Goal: Information Seeking & Learning: Compare options

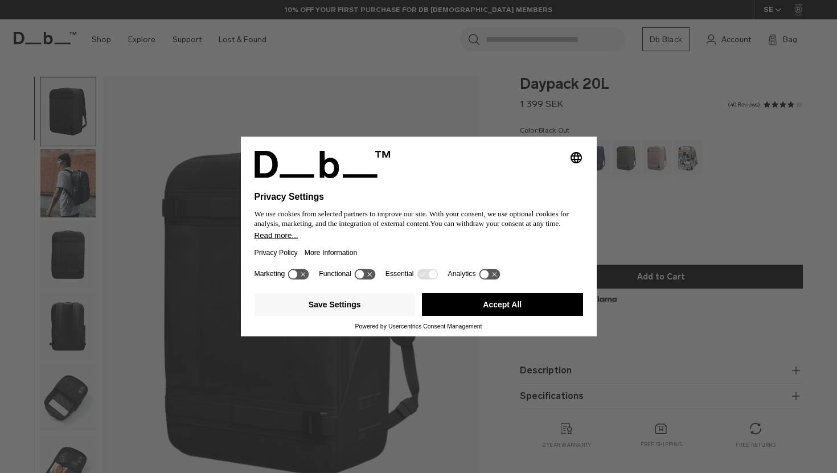
click at [522, 305] on button "Accept All" at bounding box center [502, 304] width 161 height 23
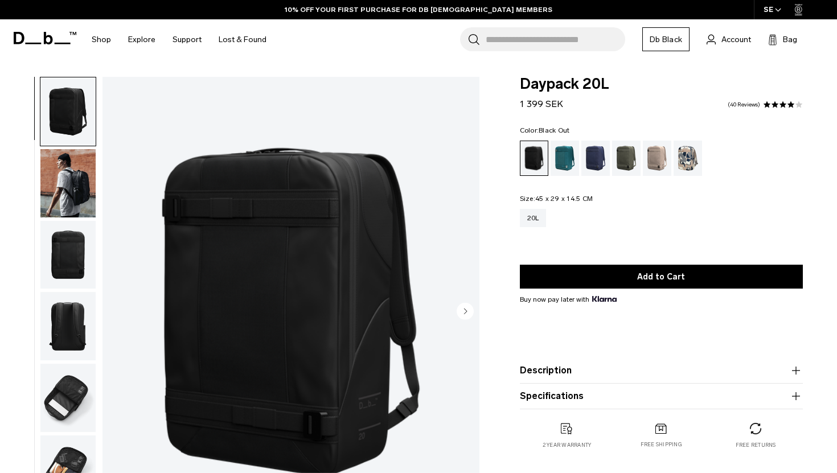
click at [71, 178] on img "button" at bounding box center [67, 183] width 55 height 68
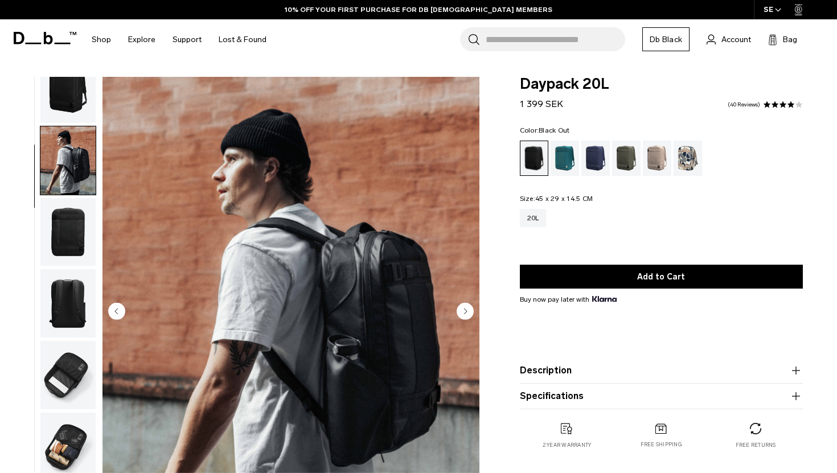
scroll to position [28, 0]
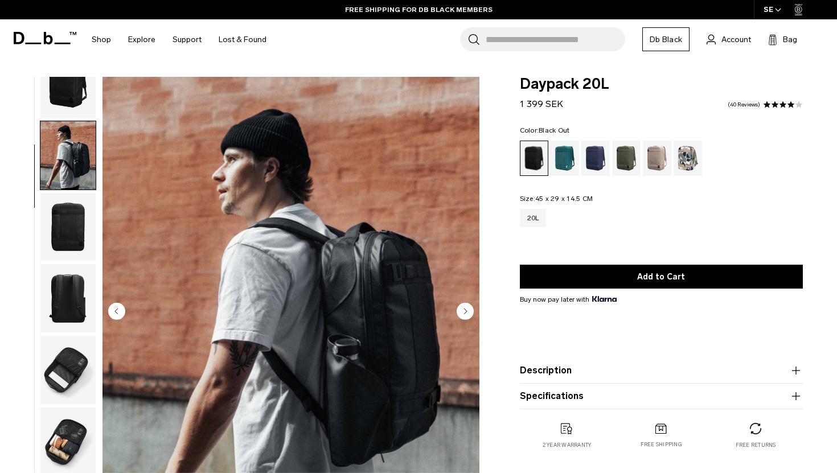
click at [80, 234] on img "button" at bounding box center [67, 227] width 55 height 68
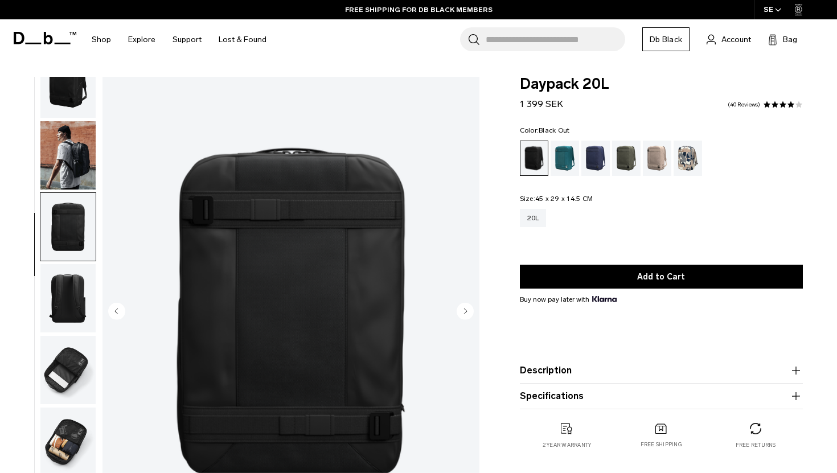
click at [81, 292] on img "button" at bounding box center [67, 298] width 55 height 68
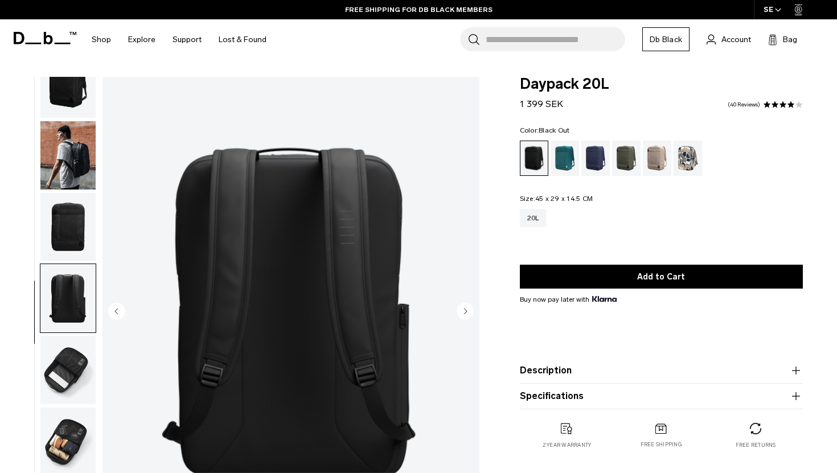
click at [64, 356] on img "button" at bounding box center [67, 370] width 55 height 68
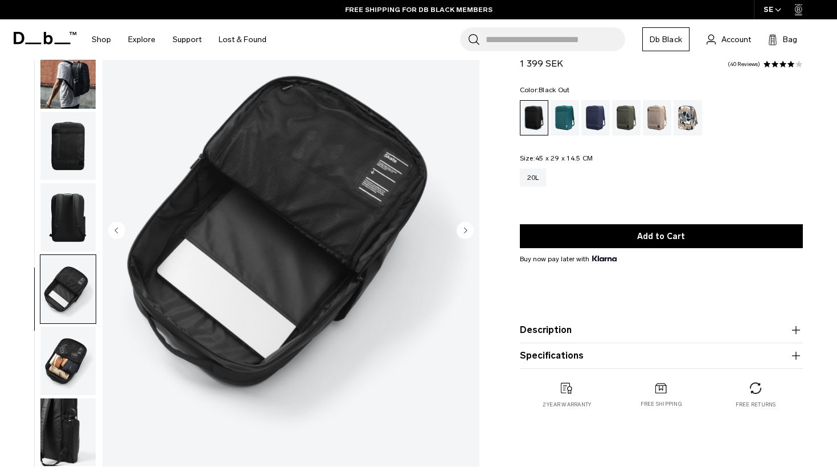
scroll to position [82, 0]
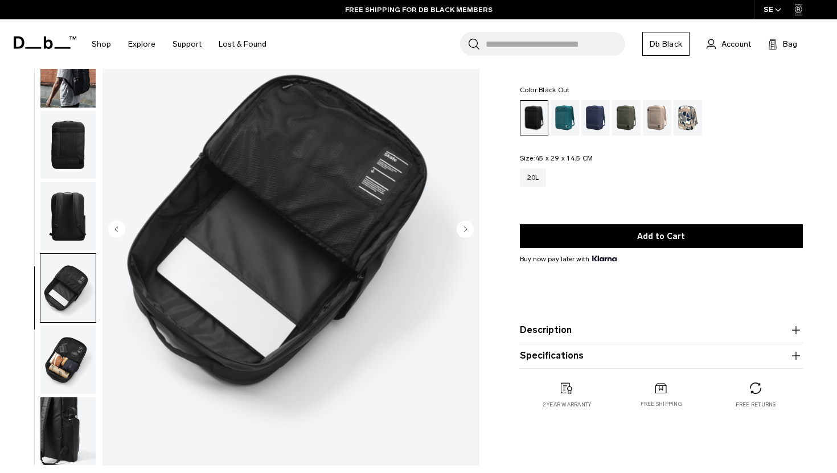
click at [69, 349] on img "button" at bounding box center [67, 360] width 55 height 68
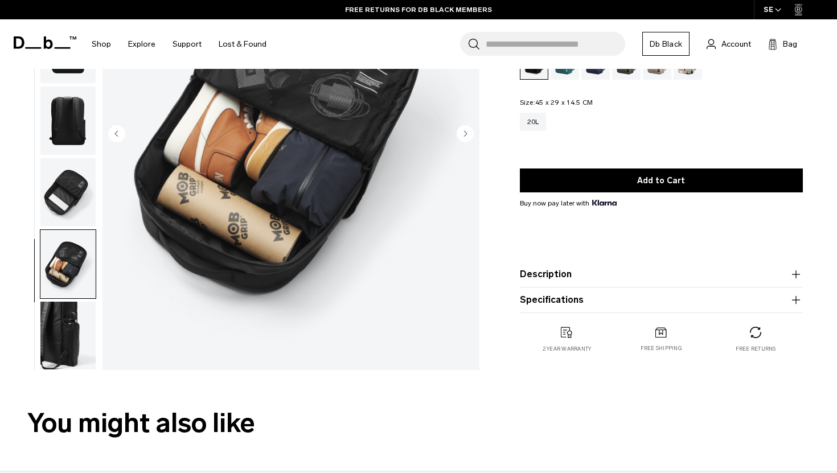
scroll to position [179, 0]
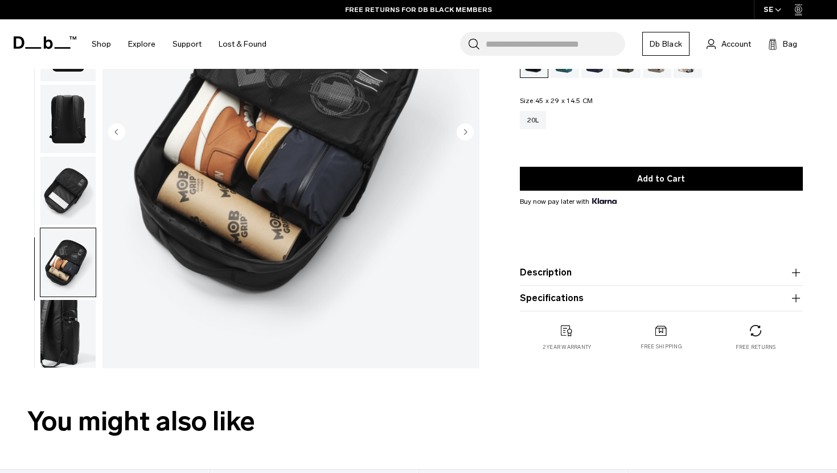
click at [59, 330] on img "button" at bounding box center [67, 334] width 55 height 68
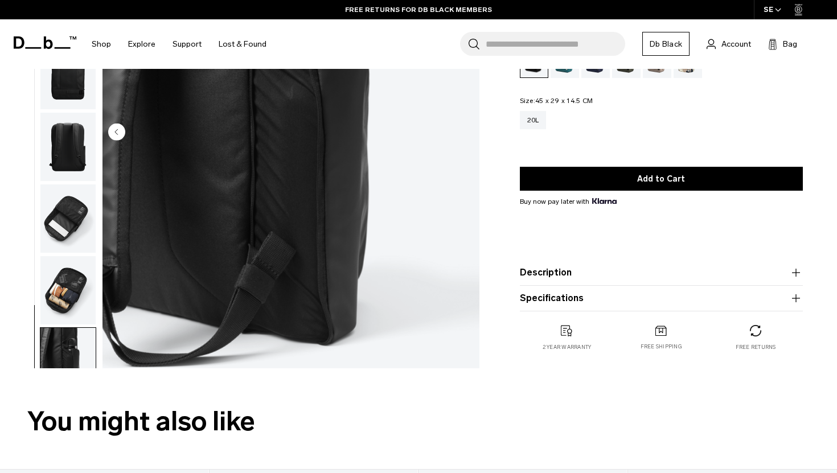
scroll to position [0, 0]
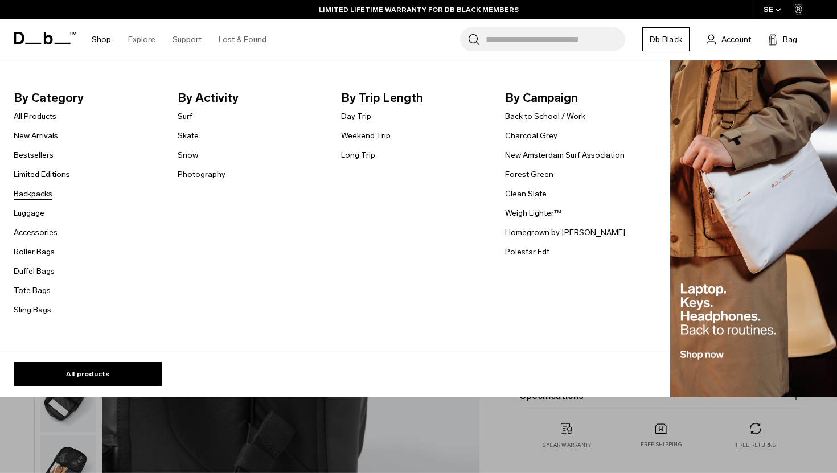
click at [35, 194] on link "Backpacks" at bounding box center [33, 194] width 39 height 12
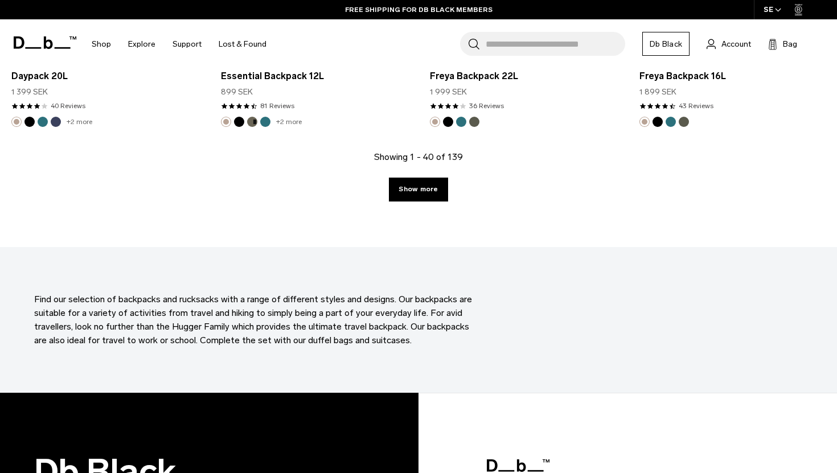
scroll to position [3350, 0]
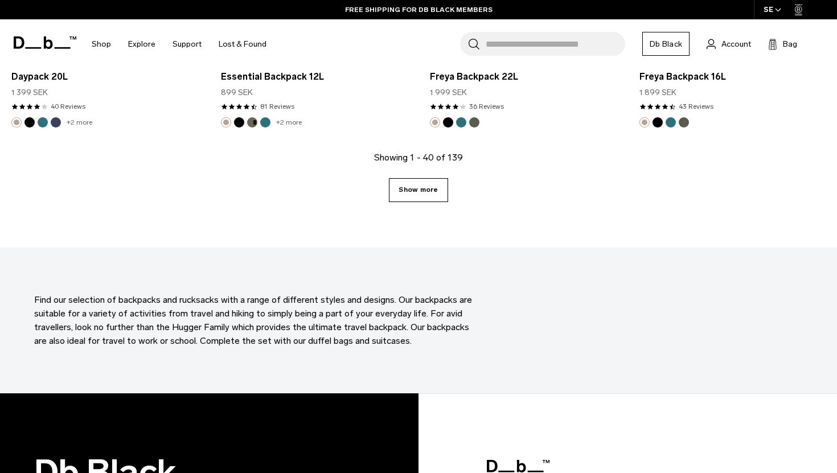
click at [430, 188] on link "Show more" at bounding box center [418, 190] width 59 height 24
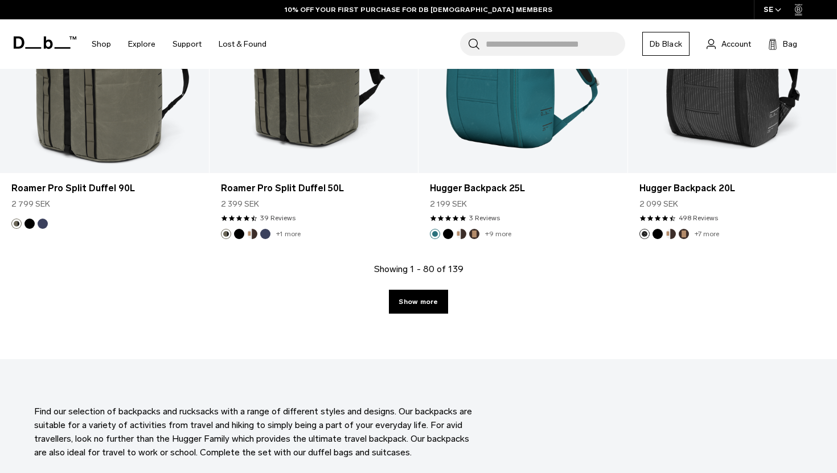
scroll to position [6357, 0]
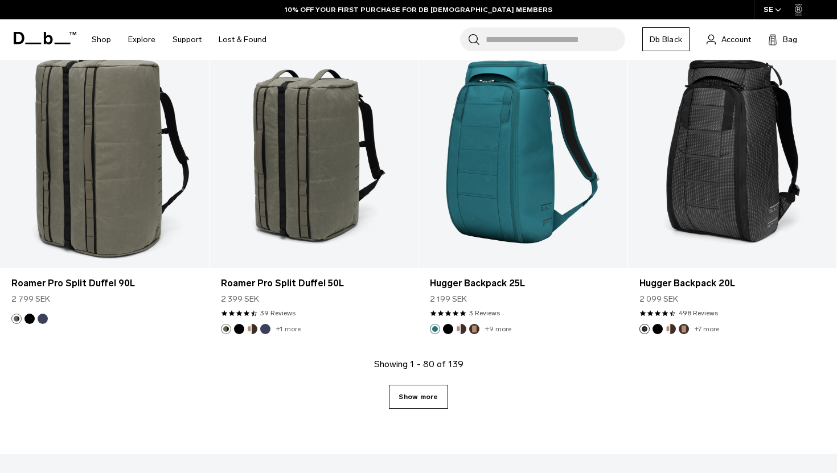
click at [408, 401] on link "Show more" at bounding box center [418, 397] width 59 height 24
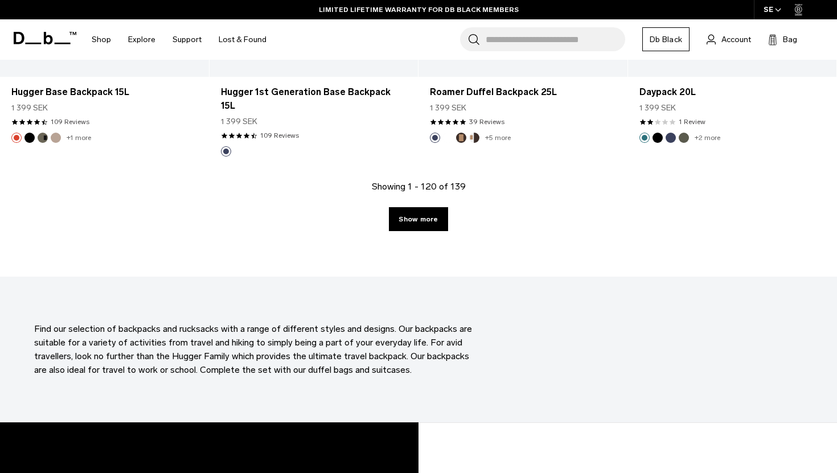
scroll to position [9760, 0]
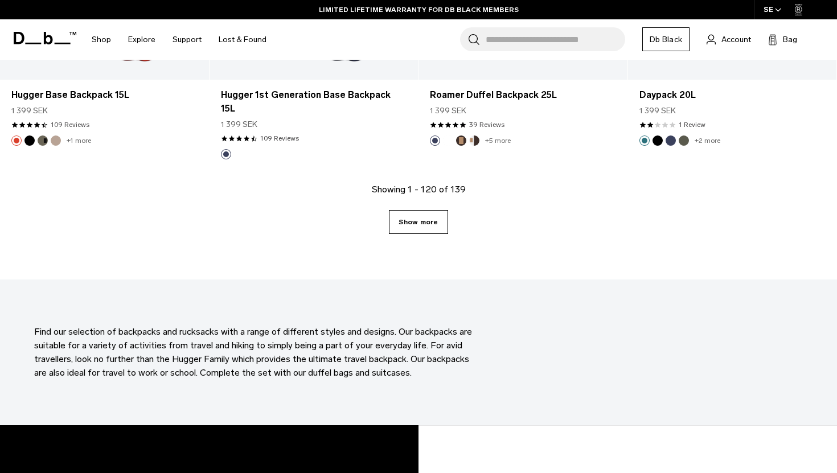
click at [432, 210] on link "Show more" at bounding box center [418, 222] width 59 height 24
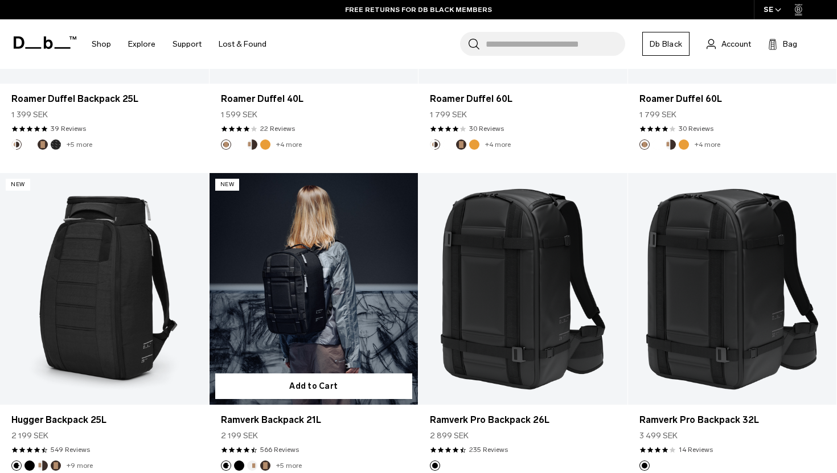
scroll to position [1080, 0]
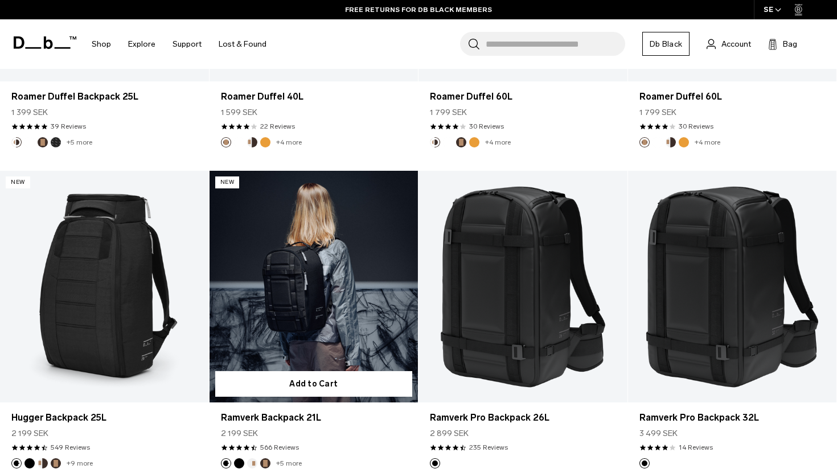
click at [361, 312] on link "Ramverk Backpack 21L" at bounding box center [314, 287] width 209 height 232
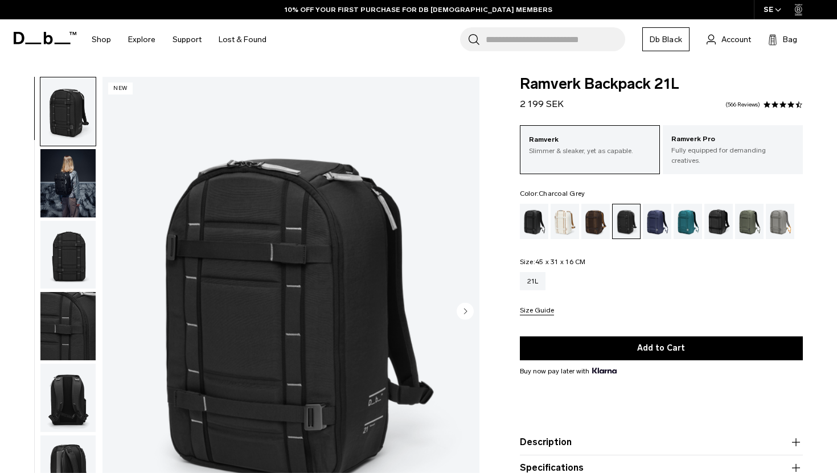
click at [471, 306] on circle "Next slide" at bounding box center [465, 310] width 17 height 17
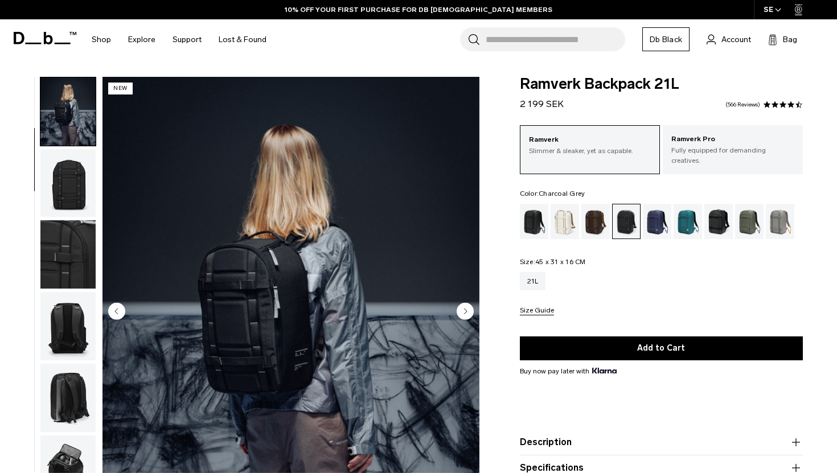
click at [471, 306] on circle "Next slide" at bounding box center [465, 310] width 17 height 17
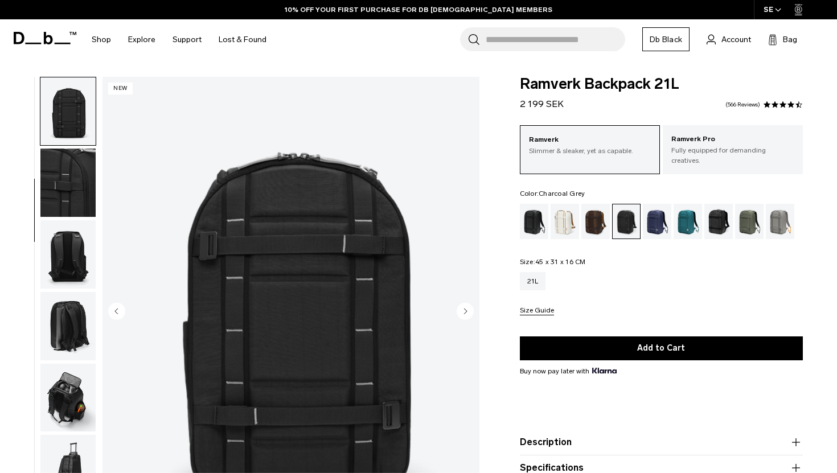
click at [471, 306] on circle "Next slide" at bounding box center [465, 310] width 17 height 17
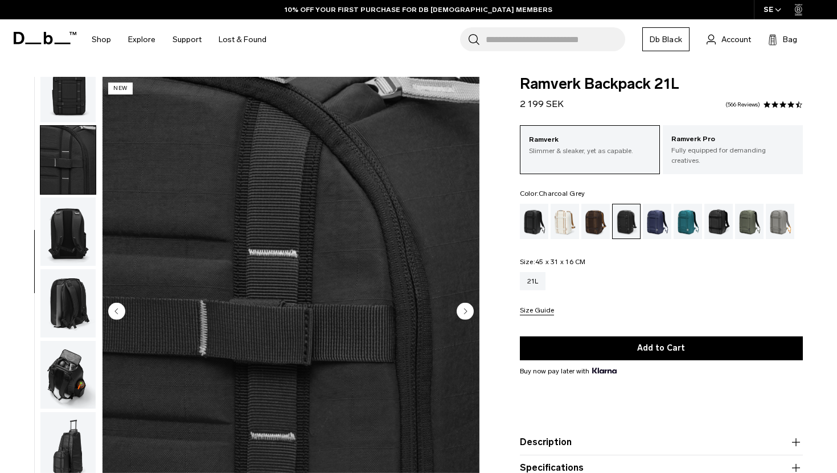
scroll to position [171, 0]
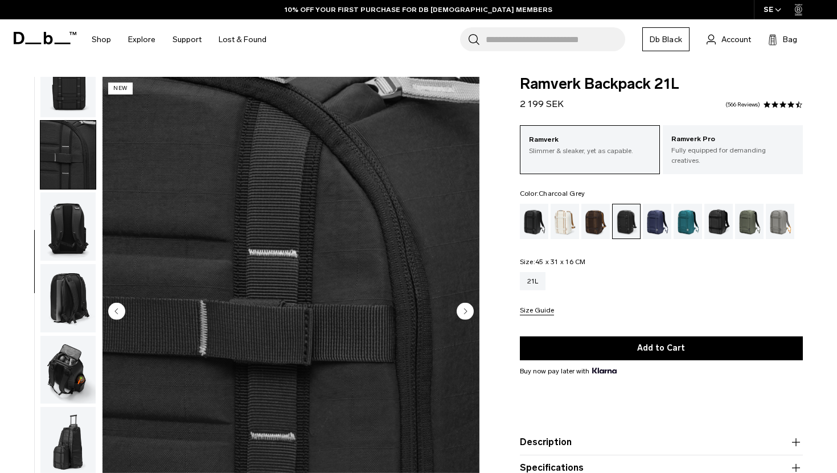
click at [471, 306] on circle "Next slide" at bounding box center [465, 310] width 17 height 17
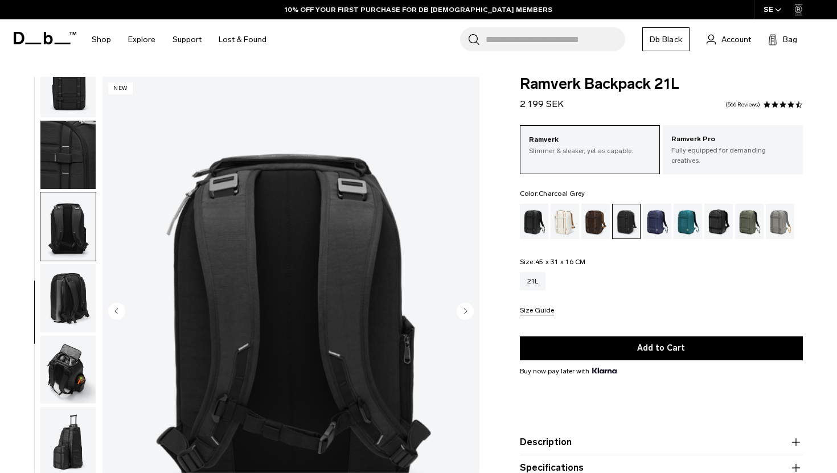
click at [471, 306] on circle "Next slide" at bounding box center [465, 310] width 17 height 17
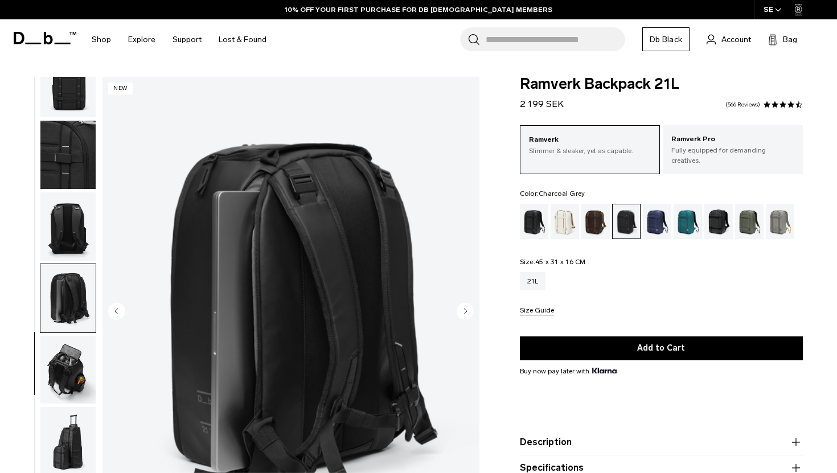
click at [471, 306] on circle "Next slide" at bounding box center [465, 310] width 17 height 17
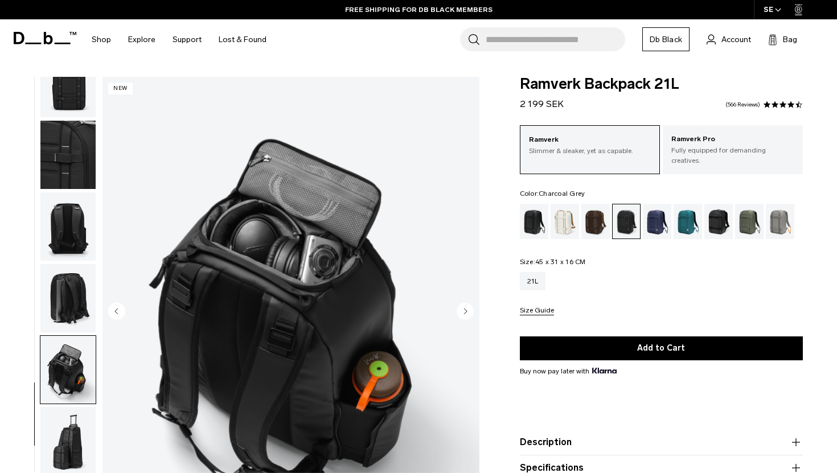
click at [471, 306] on circle "Next slide" at bounding box center [465, 310] width 17 height 17
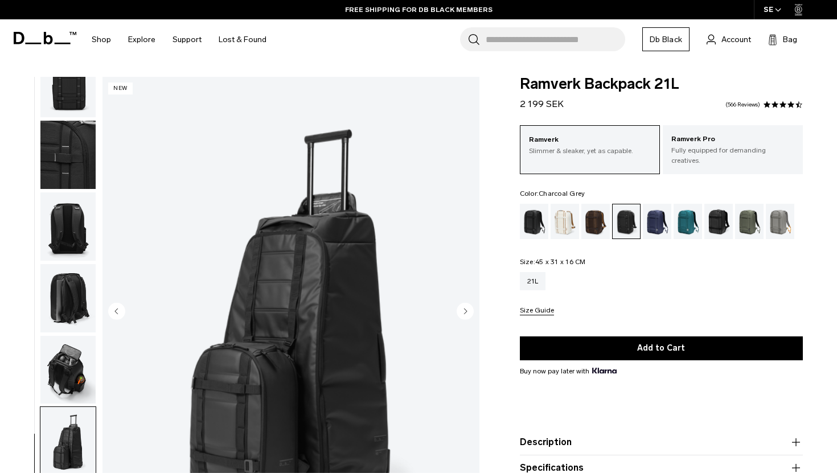
click at [471, 306] on circle "Next slide" at bounding box center [465, 310] width 17 height 17
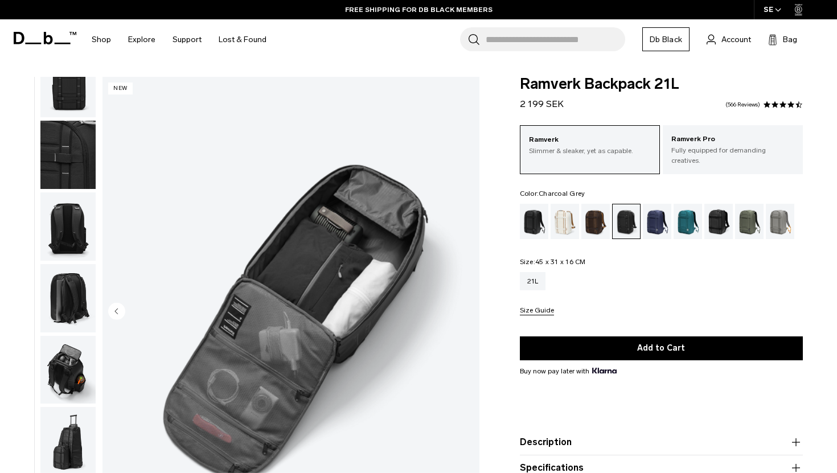
click at [471, 306] on img "9 / 9" at bounding box center [291, 312] width 377 height 471
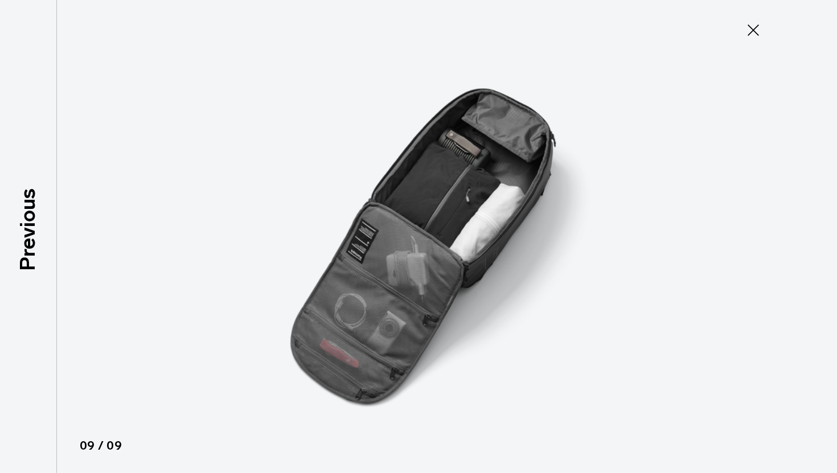
click at [750, 27] on icon at bounding box center [753, 29] width 11 height 11
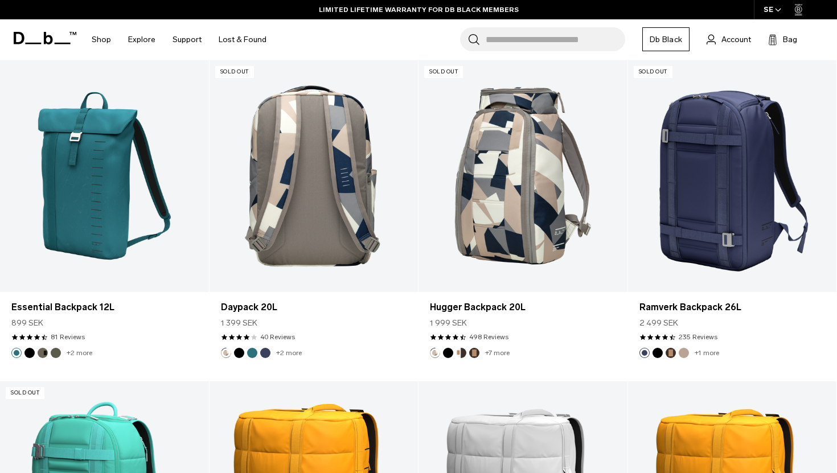
scroll to position [944, 0]
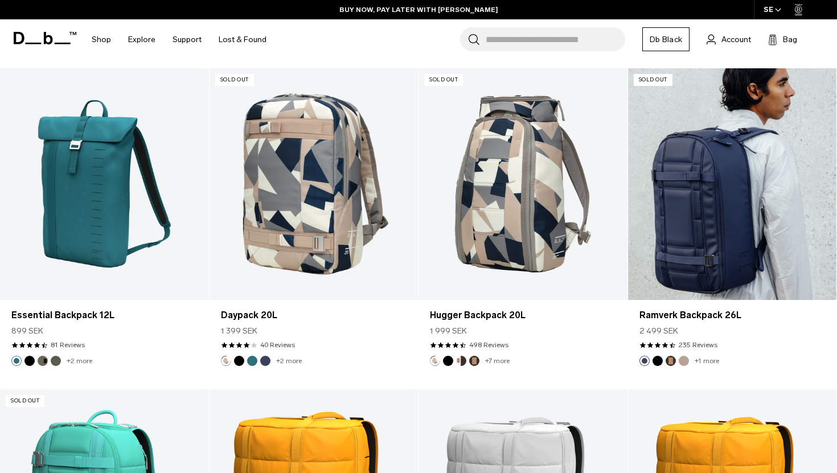
click at [687, 220] on link "Ramverk Backpack 26L" at bounding box center [732, 184] width 209 height 232
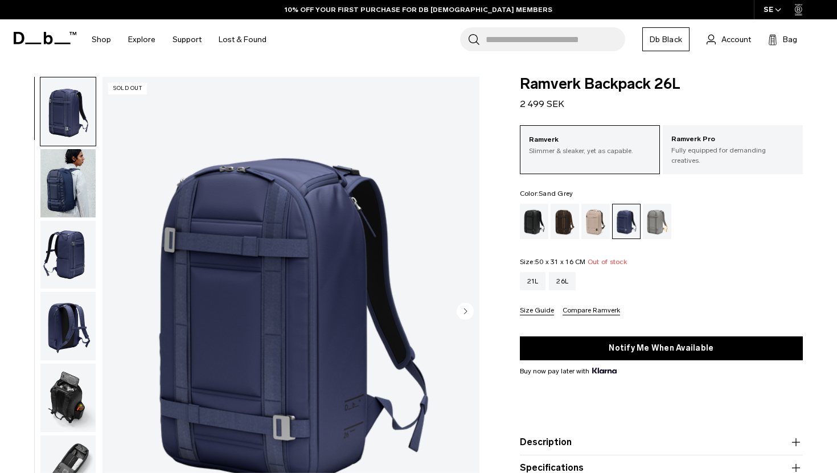
click at [649, 220] on div "Sand Grey" at bounding box center [657, 221] width 29 height 35
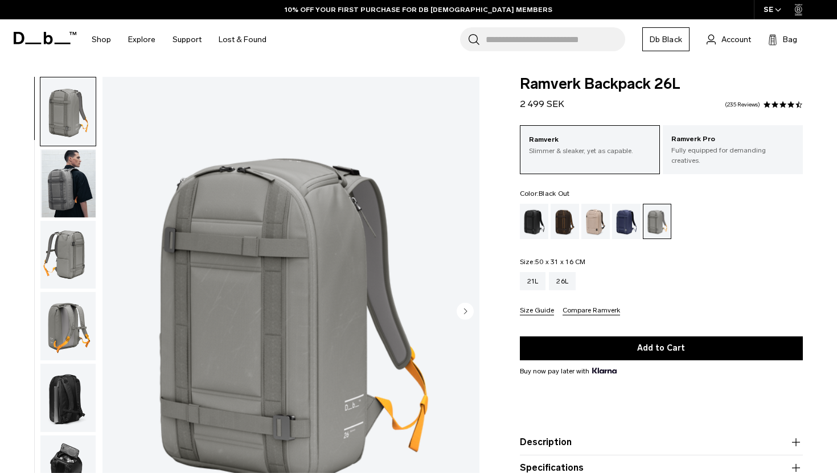
click at [535, 223] on div "Black Out" at bounding box center [534, 221] width 29 height 35
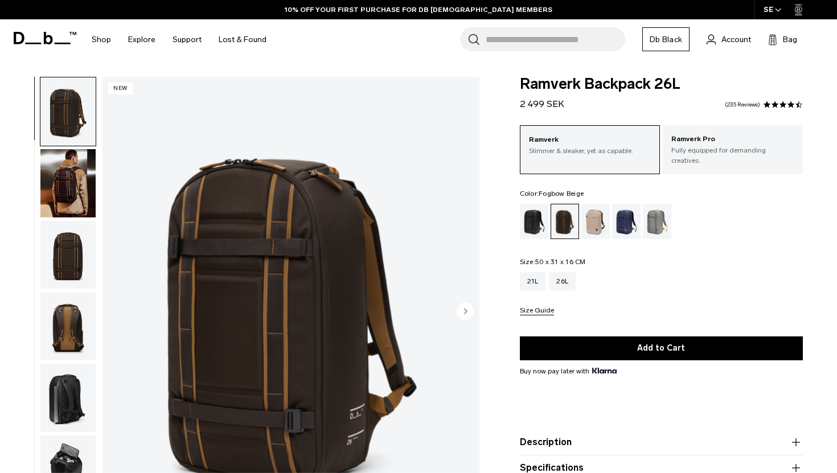
click at [595, 215] on div "Fogbow Beige" at bounding box center [596, 221] width 29 height 35
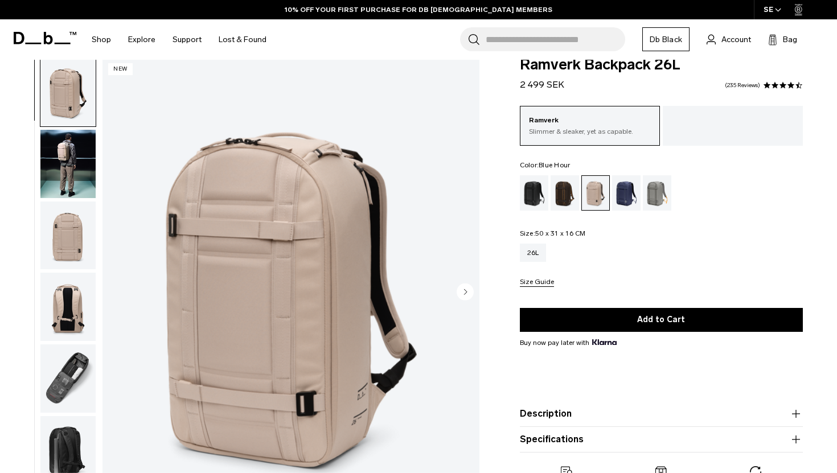
scroll to position [19, 0]
click at [538, 195] on div "Black Out" at bounding box center [534, 193] width 29 height 35
